Goal: Transaction & Acquisition: Purchase product/service

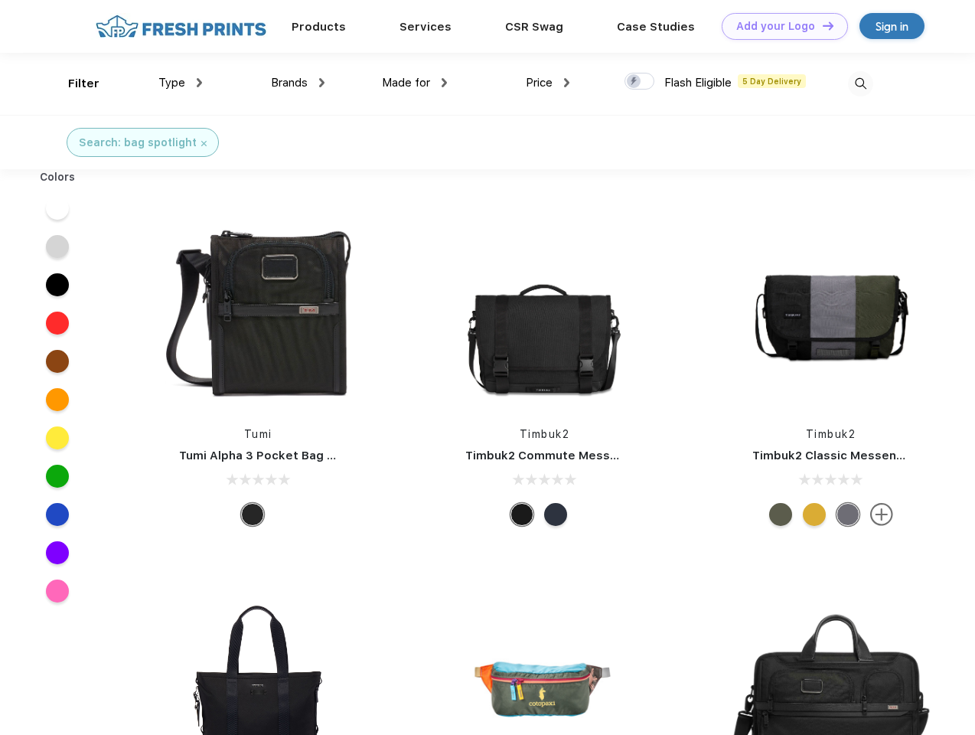
scroll to position [1, 0]
click at [779, 26] on link "Add your Logo Design Tool" at bounding box center [785, 26] width 126 height 27
click at [0, 0] on div "Design Tool" at bounding box center [0, 0] width 0 height 0
click at [821, 25] on link "Add your Logo Design Tool" at bounding box center [785, 26] width 126 height 27
click at [73, 83] on div "Filter" at bounding box center [83, 84] width 31 height 18
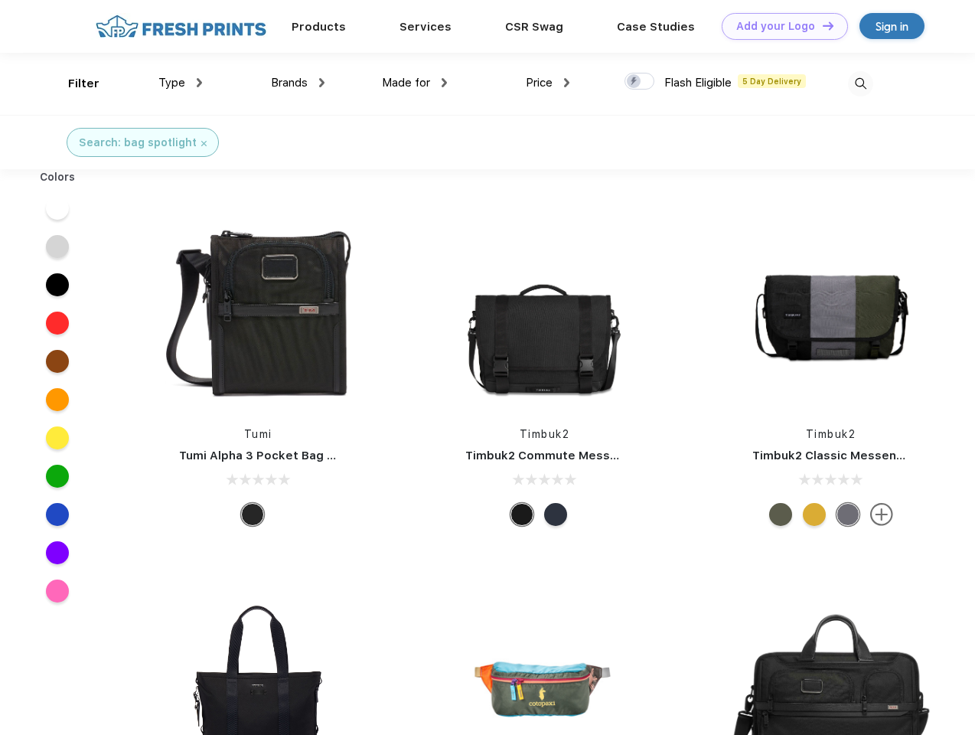
click at [181, 83] on span "Type" at bounding box center [171, 83] width 27 height 14
click at [298, 83] on span "Brands" at bounding box center [289, 83] width 37 height 14
click at [415, 83] on span "Made for" at bounding box center [406, 83] width 48 height 14
click at [548, 83] on span "Price" at bounding box center [539, 83] width 27 height 14
click at [640, 82] on div at bounding box center [639, 81] width 30 height 17
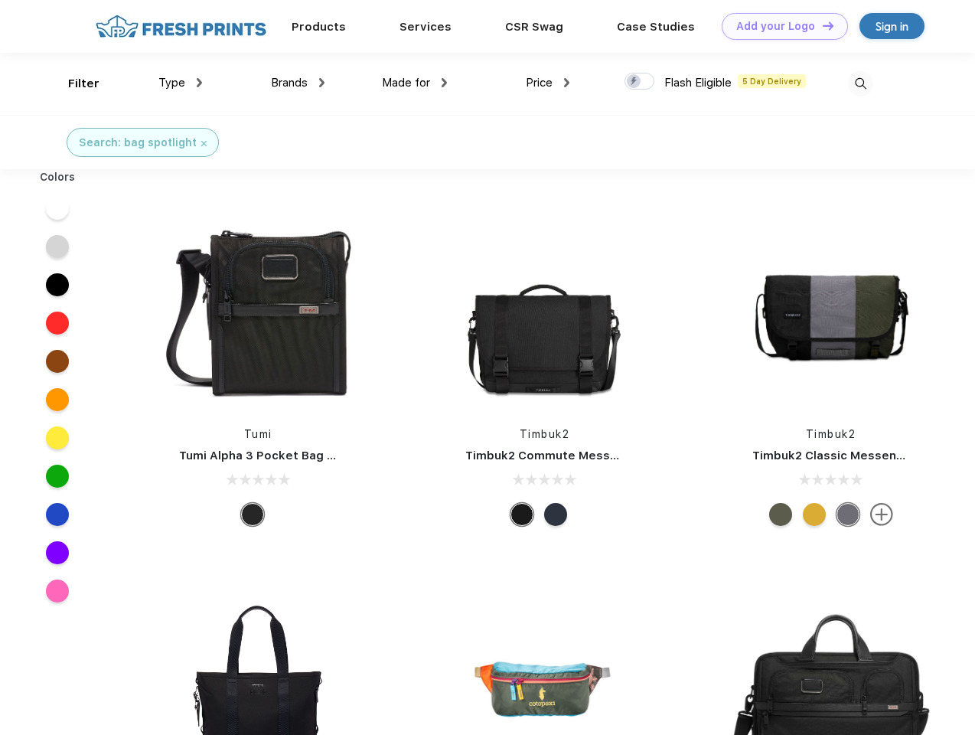
click at [634, 82] on input "checkbox" at bounding box center [629, 77] width 10 height 10
click at [860, 83] on img at bounding box center [860, 83] width 25 height 25
